Goal: Task Accomplishment & Management: Manage account settings

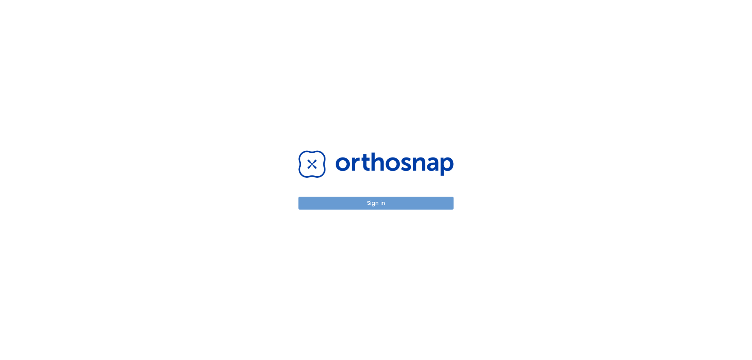
click at [403, 202] on button "Sign in" at bounding box center [375, 203] width 155 height 13
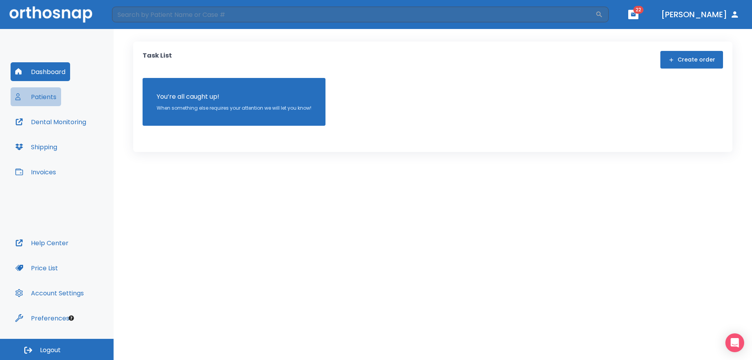
click at [37, 96] on button "Patients" at bounding box center [36, 96] width 51 height 19
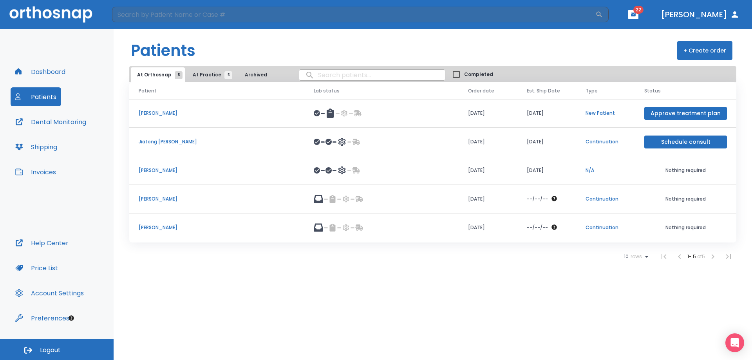
click at [154, 199] on p "[PERSON_NAME]" at bounding box center [217, 198] width 156 height 7
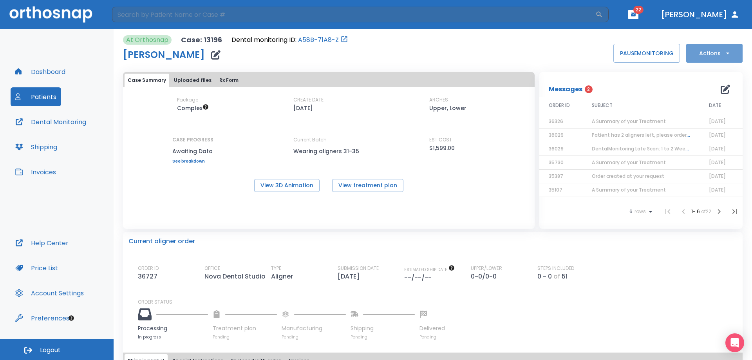
click at [724, 54] on icon "button" at bounding box center [728, 53] width 8 height 8
click at [720, 298] on div at bounding box center [376, 180] width 752 height 360
click at [718, 54] on button "Actions" at bounding box center [714, 53] width 56 height 19
drag, startPoint x: 458, startPoint y: 227, endPoint x: 451, endPoint y: 226, distance: 6.7
click at [458, 227] on div at bounding box center [376, 180] width 752 height 360
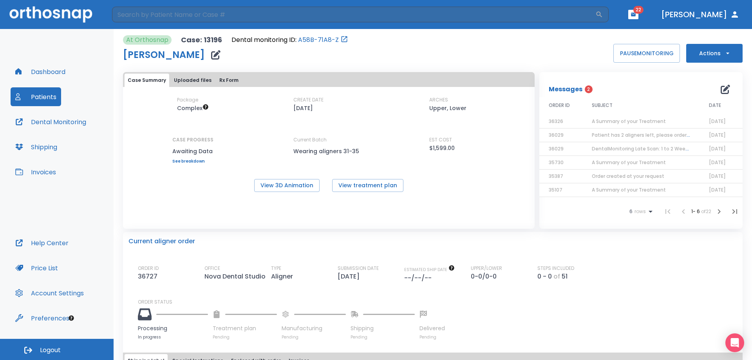
click at [198, 79] on button "Uploaded files" at bounding box center [193, 80] width 44 height 13
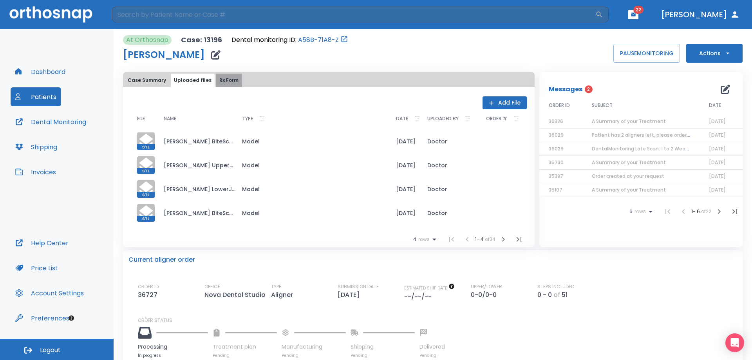
click at [220, 79] on button "Rx Form" at bounding box center [228, 80] width 25 height 13
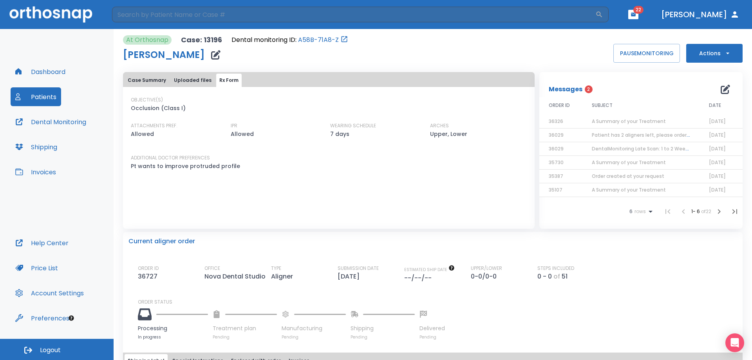
click at [187, 80] on button "Uploaded files" at bounding box center [193, 80] width 44 height 13
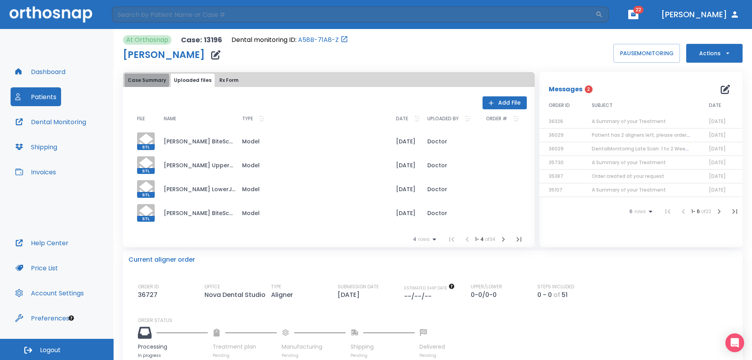
click at [146, 80] on button "Case Summary" at bounding box center [147, 80] width 45 height 13
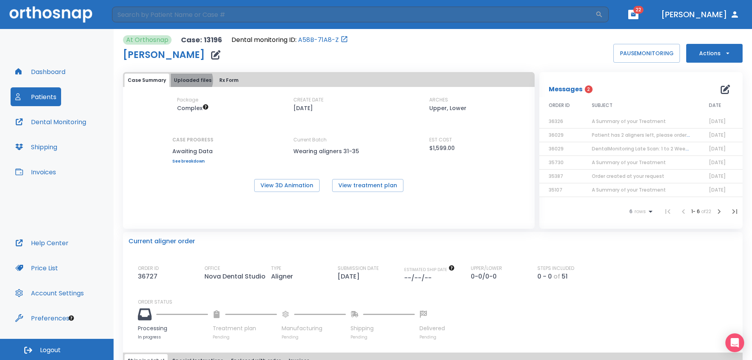
click at [190, 80] on button "Uploaded files" at bounding box center [193, 80] width 44 height 13
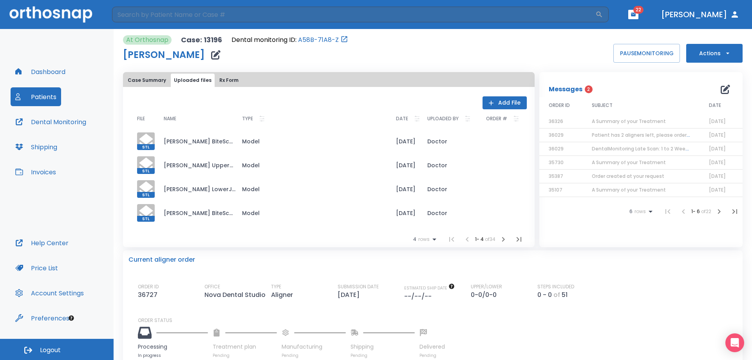
click at [232, 78] on button "Rx Form" at bounding box center [228, 80] width 25 height 13
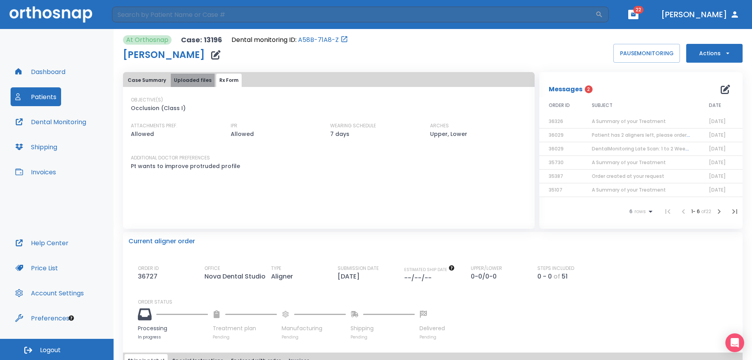
click at [197, 79] on button "Uploaded files" at bounding box center [193, 80] width 44 height 13
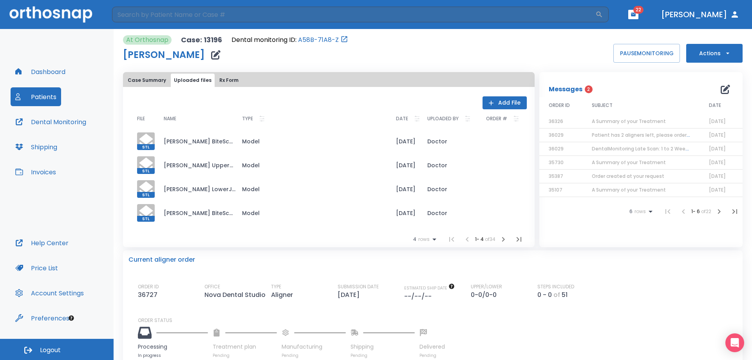
click at [152, 80] on button "Case Summary" at bounding box center [147, 80] width 45 height 13
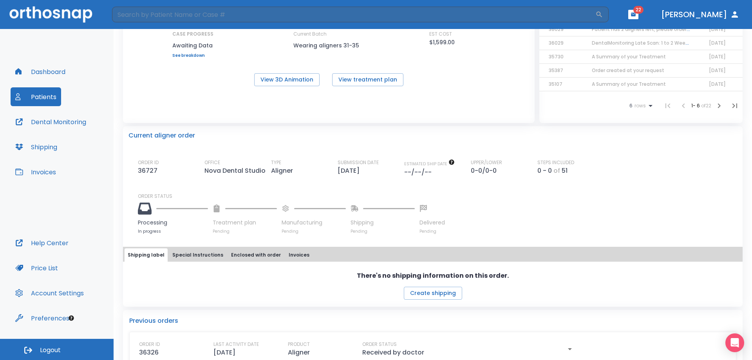
scroll to position [118, 0]
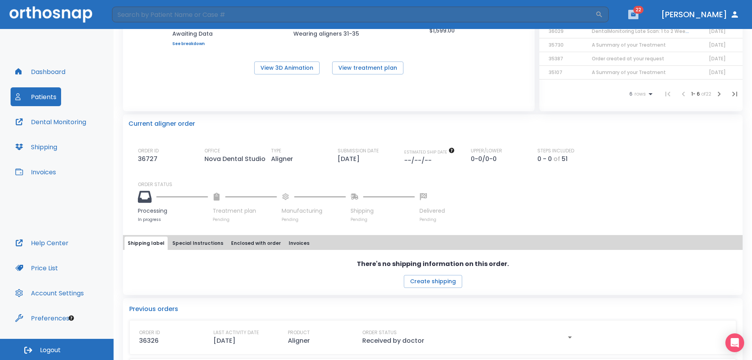
click at [636, 16] on icon "button" at bounding box center [633, 15] width 5 height 4
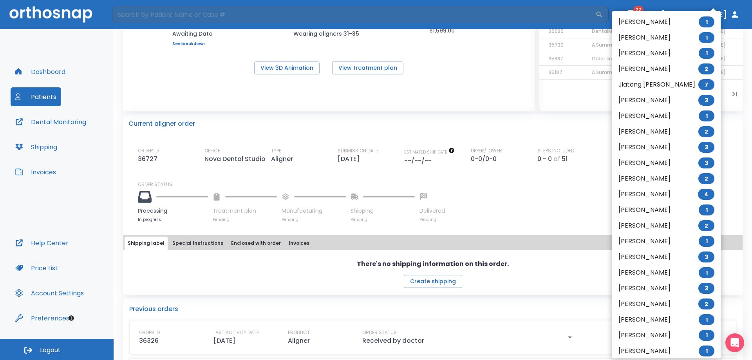
click at [692, 10] on div at bounding box center [376, 180] width 752 height 360
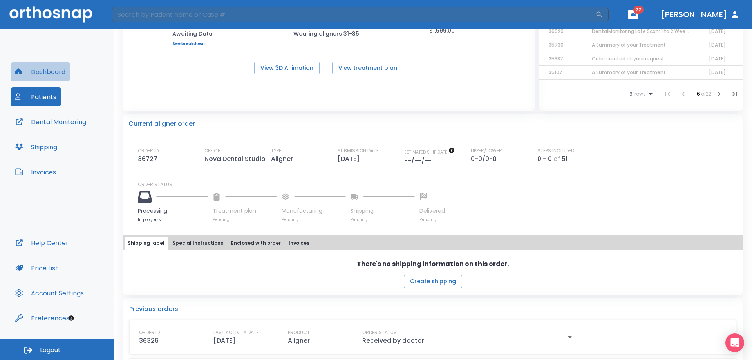
click at [38, 70] on button "Dashboard" at bounding box center [41, 71] width 60 height 19
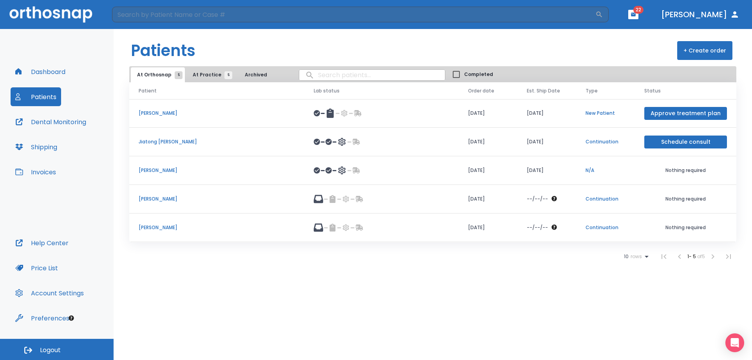
click at [53, 71] on button "Dashboard" at bounding box center [41, 71] width 60 height 19
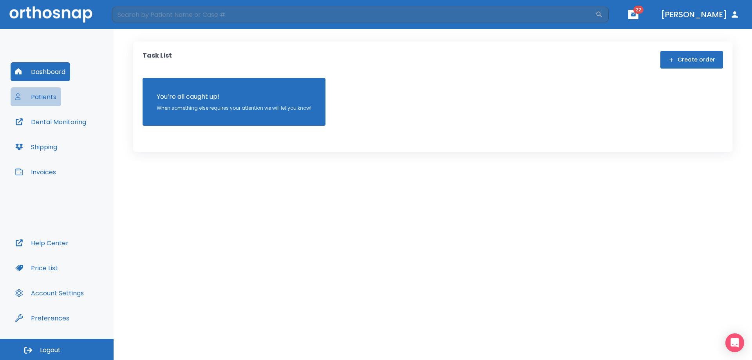
click at [49, 98] on button "Patients" at bounding box center [36, 96] width 51 height 19
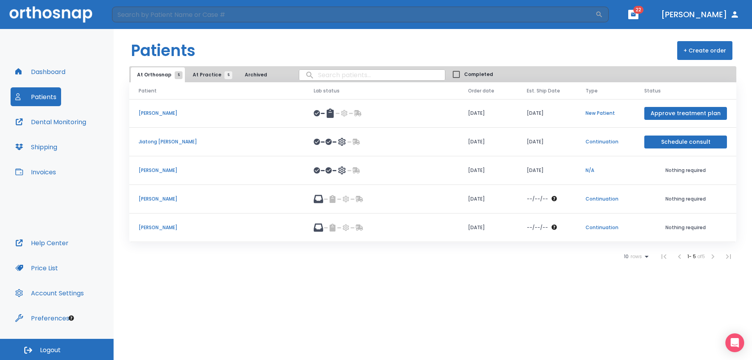
click at [213, 79] on button "At Practice 5" at bounding box center [210, 74] width 48 height 15
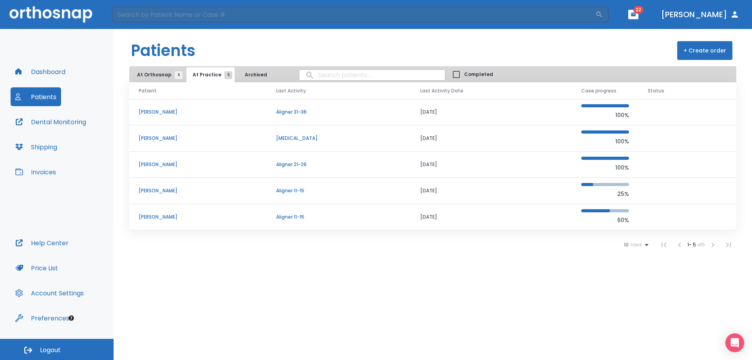
click at [156, 111] on p "[PERSON_NAME]" at bounding box center [198, 112] width 119 height 7
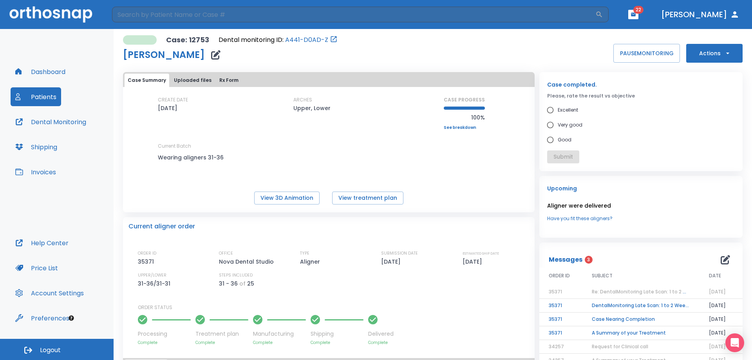
click at [702, 52] on button "Actions" at bounding box center [714, 53] width 56 height 19
click at [712, 112] on p "Order Next Aligners" at bounding box center [709, 114] width 44 height 7
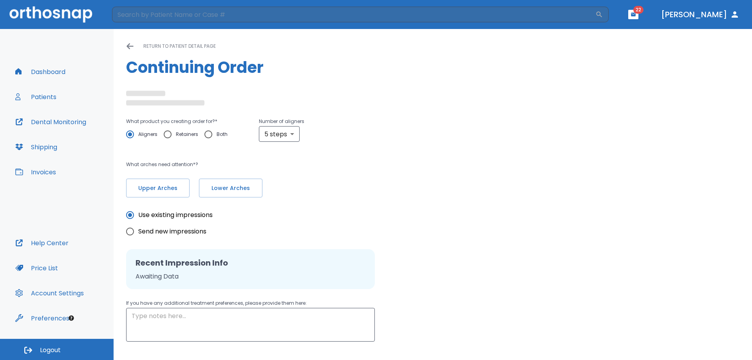
radio input "false"
radio input "true"
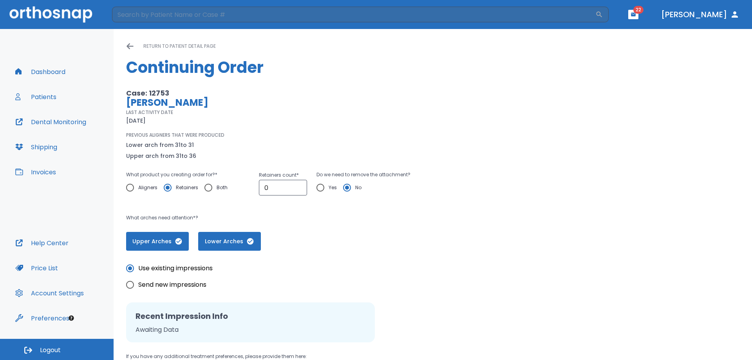
click at [129, 44] on icon at bounding box center [130, 46] width 7 height 6
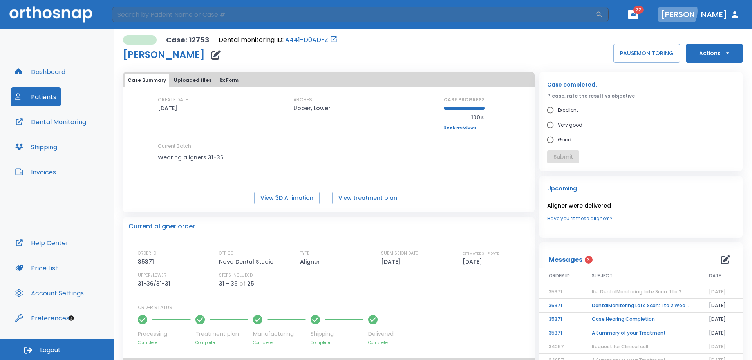
click at [722, 11] on button "[PERSON_NAME]" at bounding box center [700, 14] width 85 height 14
click at [54, 72] on button "Dashboard" at bounding box center [41, 71] width 60 height 19
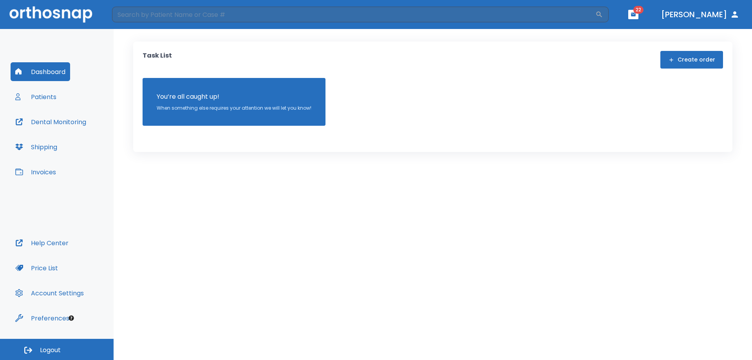
click at [39, 97] on button "Patients" at bounding box center [36, 96] width 51 height 19
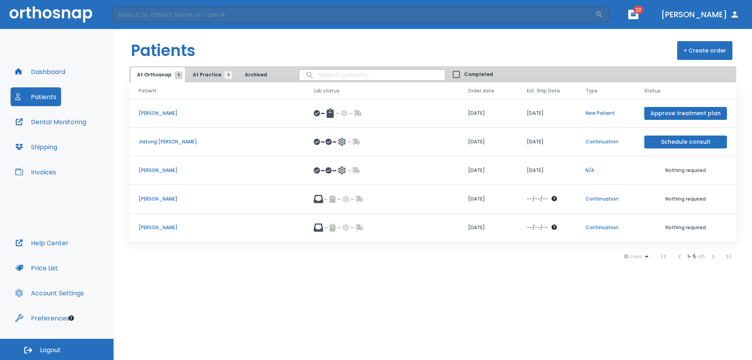
click at [206, 70] on button "At Practice 5" at bounding box center [210, 74] width 48 height 15
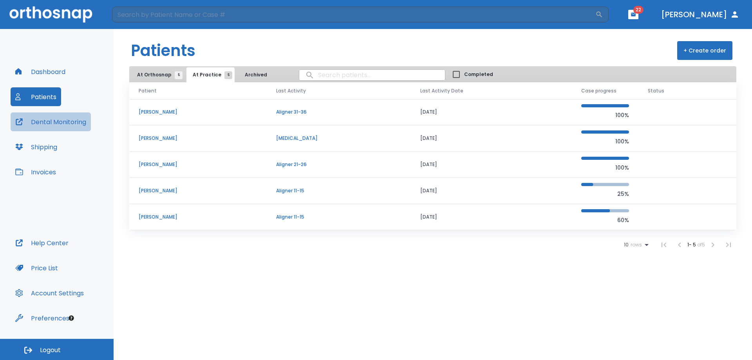
click at [49, 123] on button "Dental Monitoring" at bounding box center [51, 121] width 80 height 19
click at [49, 71] on button "Dashboard" at bounding box center [41, 71] width 60 height 19
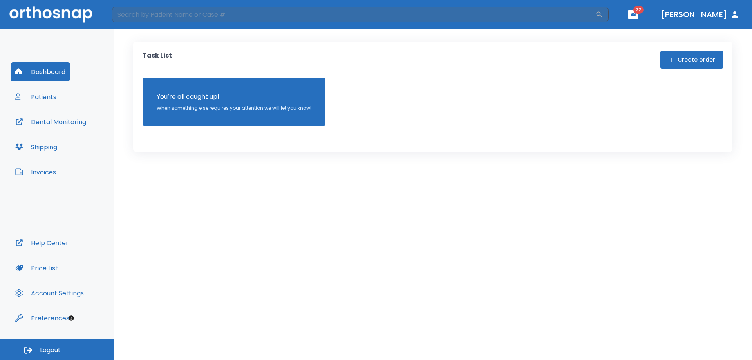
click at [45, 96] on button "Patients" at bounding box center [36, 96] width 51 height 19
